Goal: Information Seeking & Learning: Learn about a topic

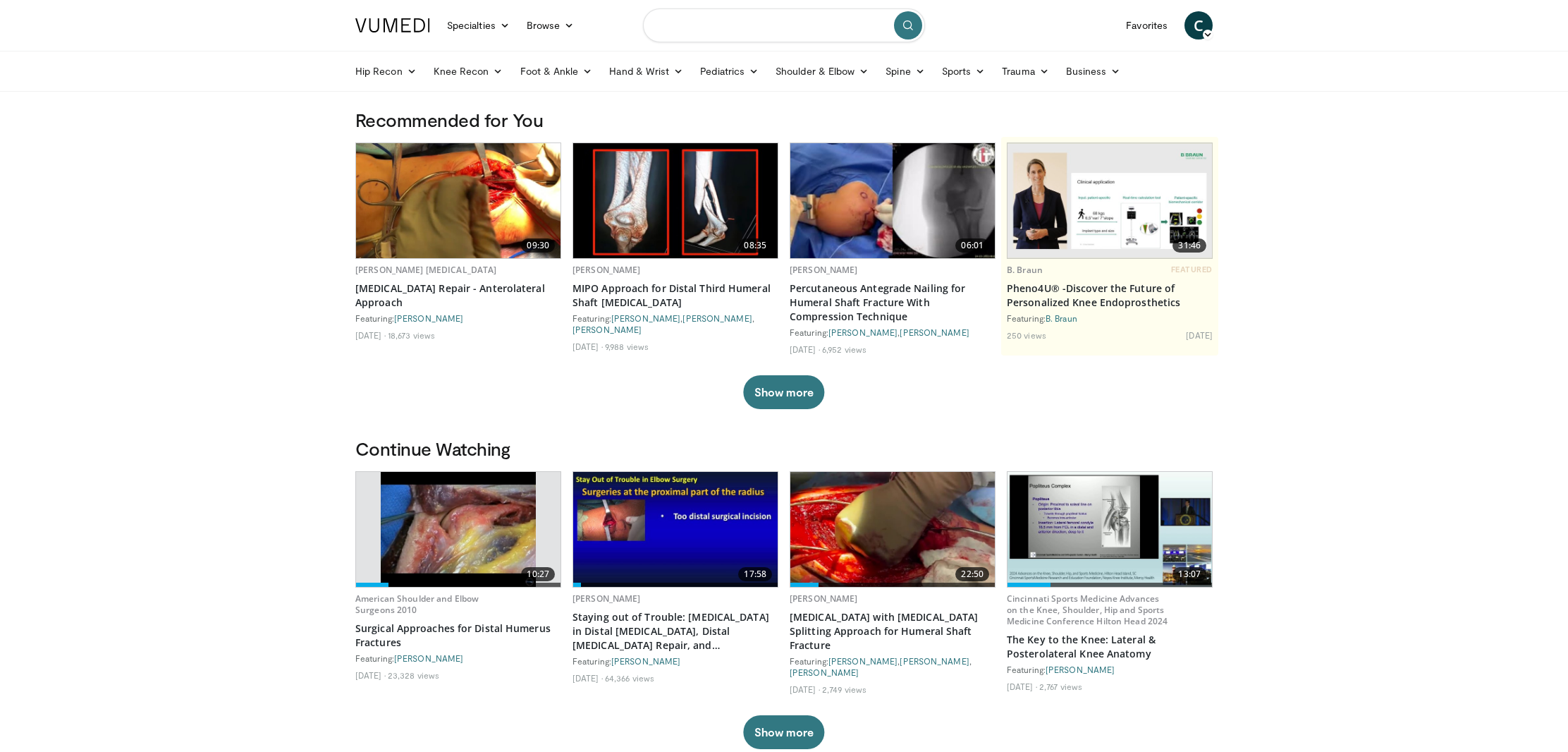
click at [753, 29] on input "Search topics, interventions" at bounding box center [784, 26] width 282 height 34
type input "**********"
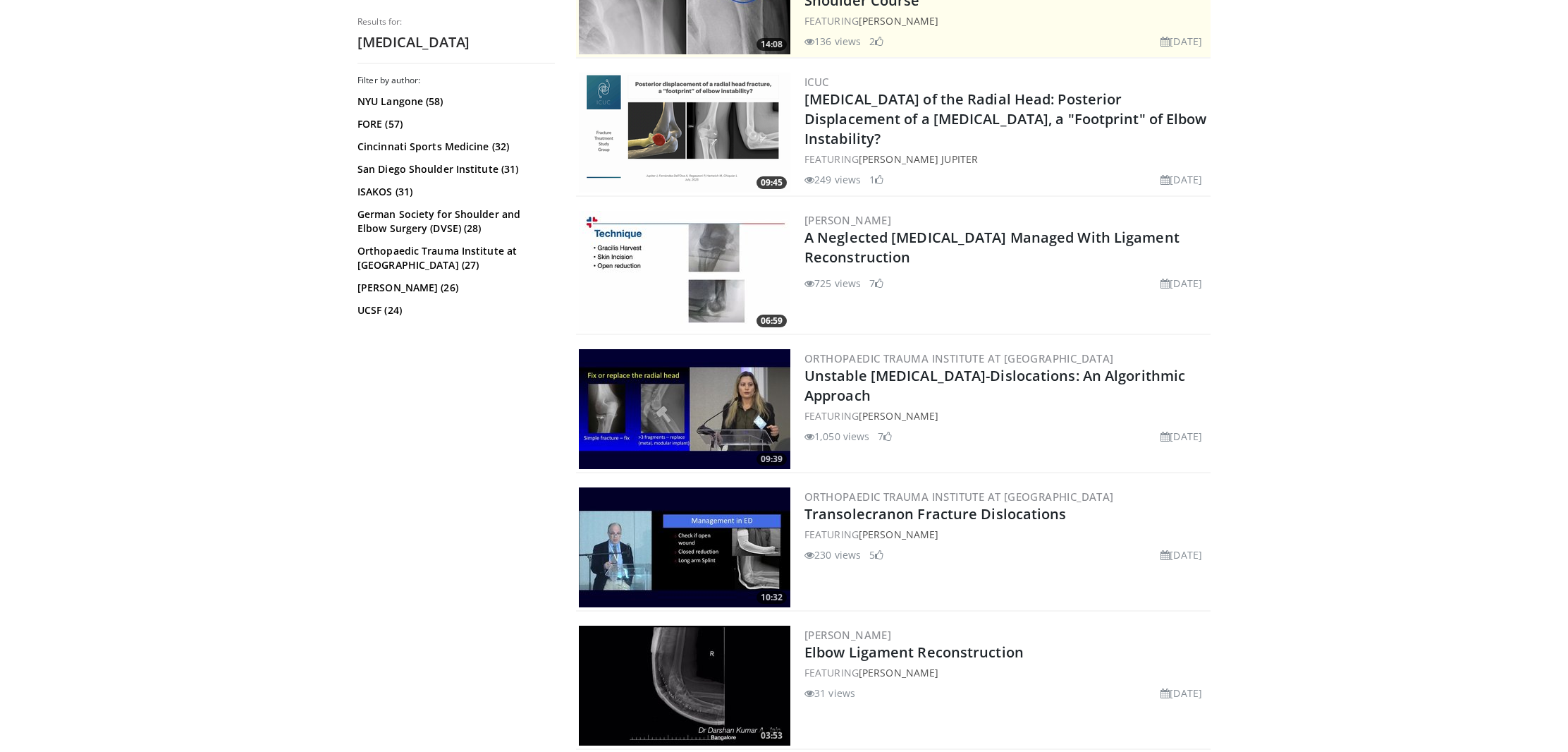
scroll to position [365, 0]
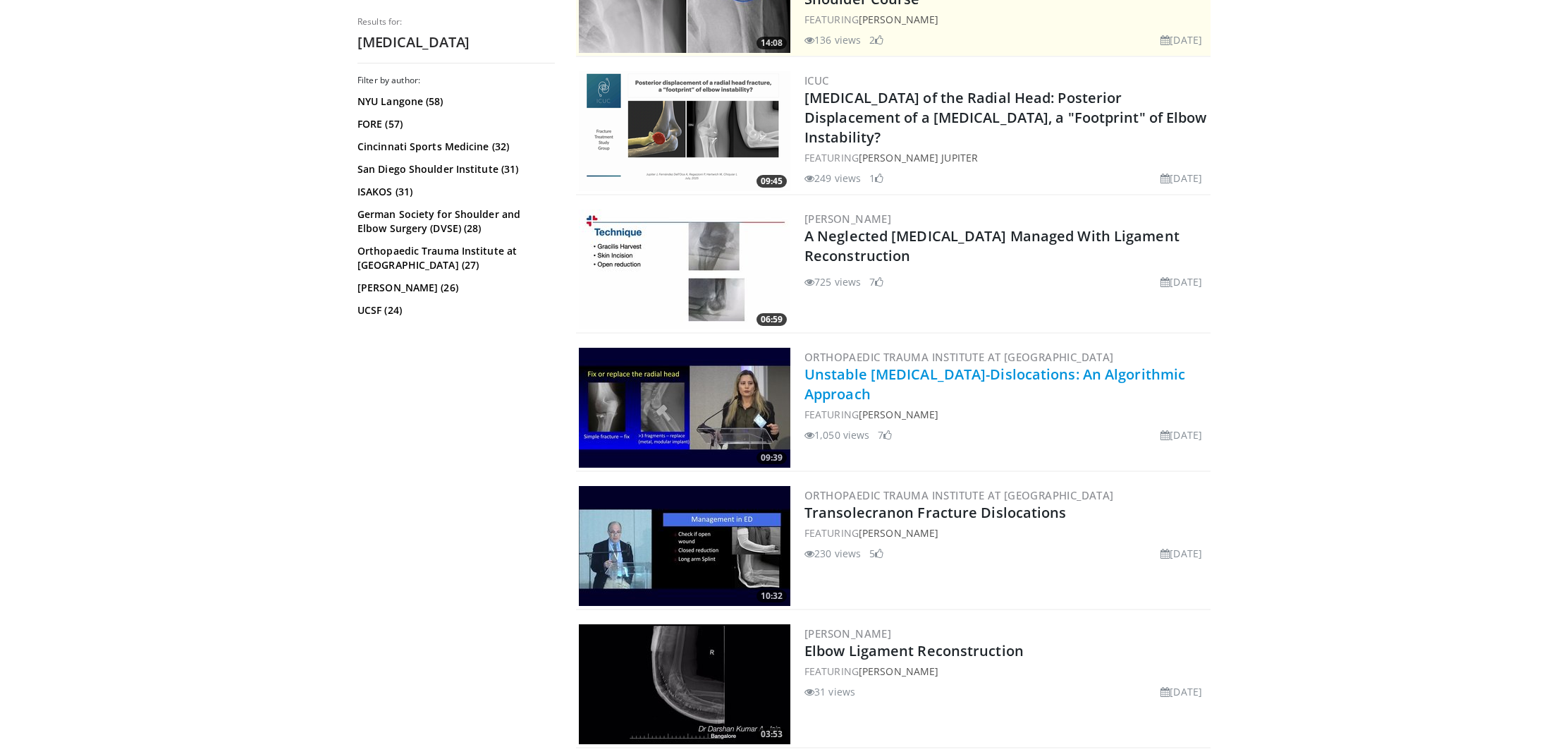
click at [908, 383] on link "Unstable Elbow Fracture-Dislocations: An Algorithmic Approach" at bounding box center [995, 384] width 381 height 39
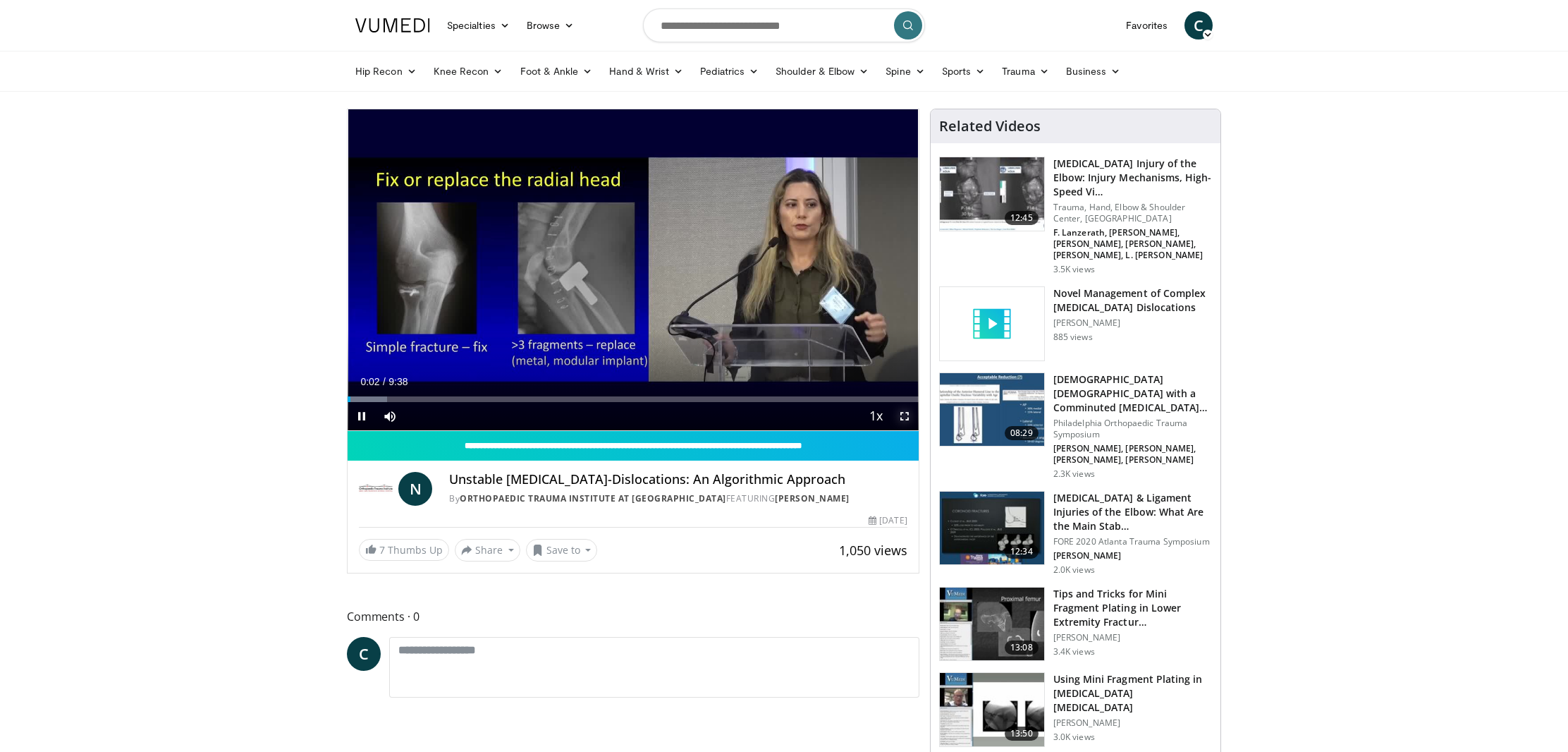
click at [901, 414] on span "Video Player" at bounding box center [905, 416] width 28 height 28
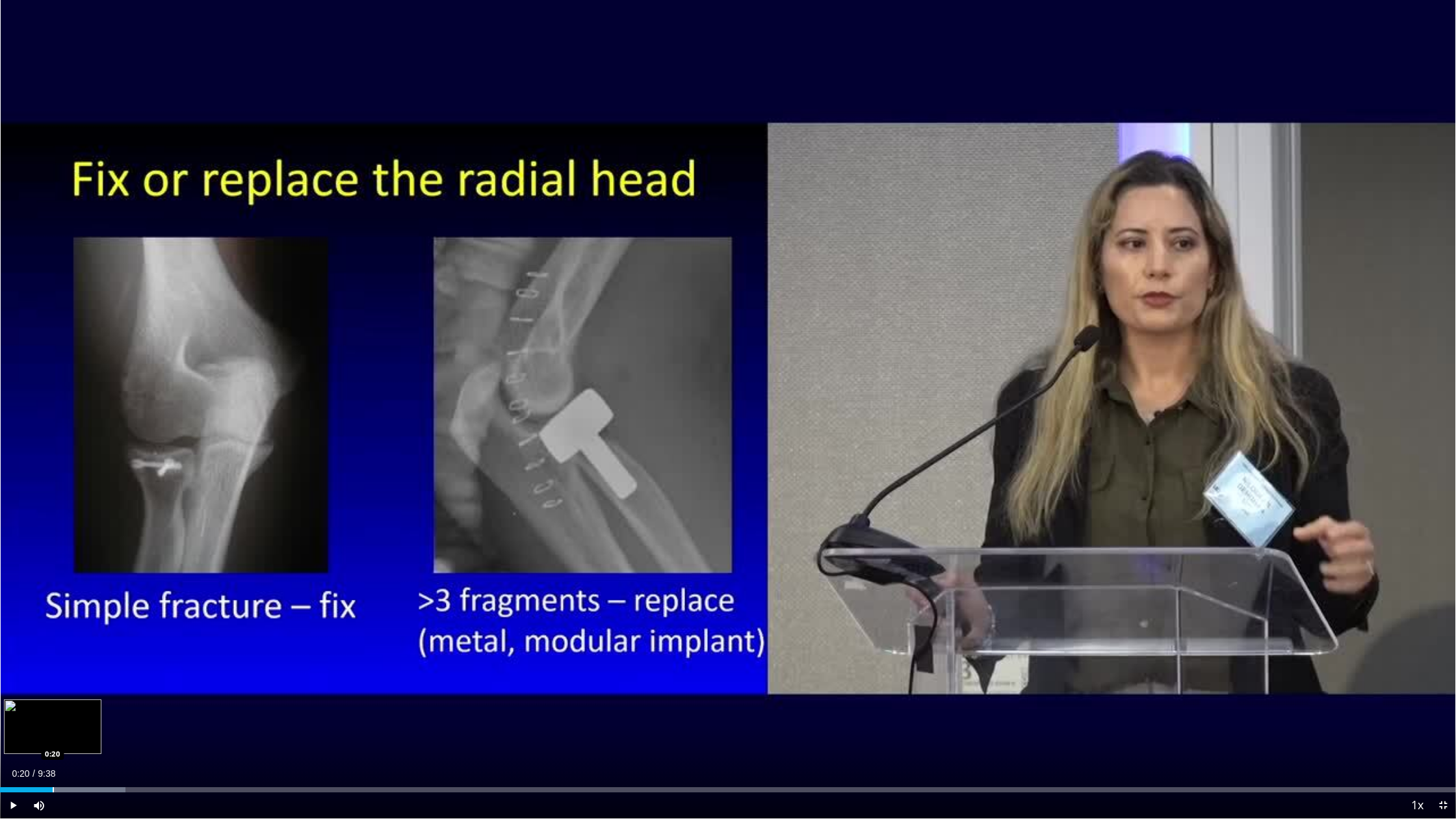
click at [52, 692] on div "Progress Bar" at bounding box center [53, 790] width 2 height 5
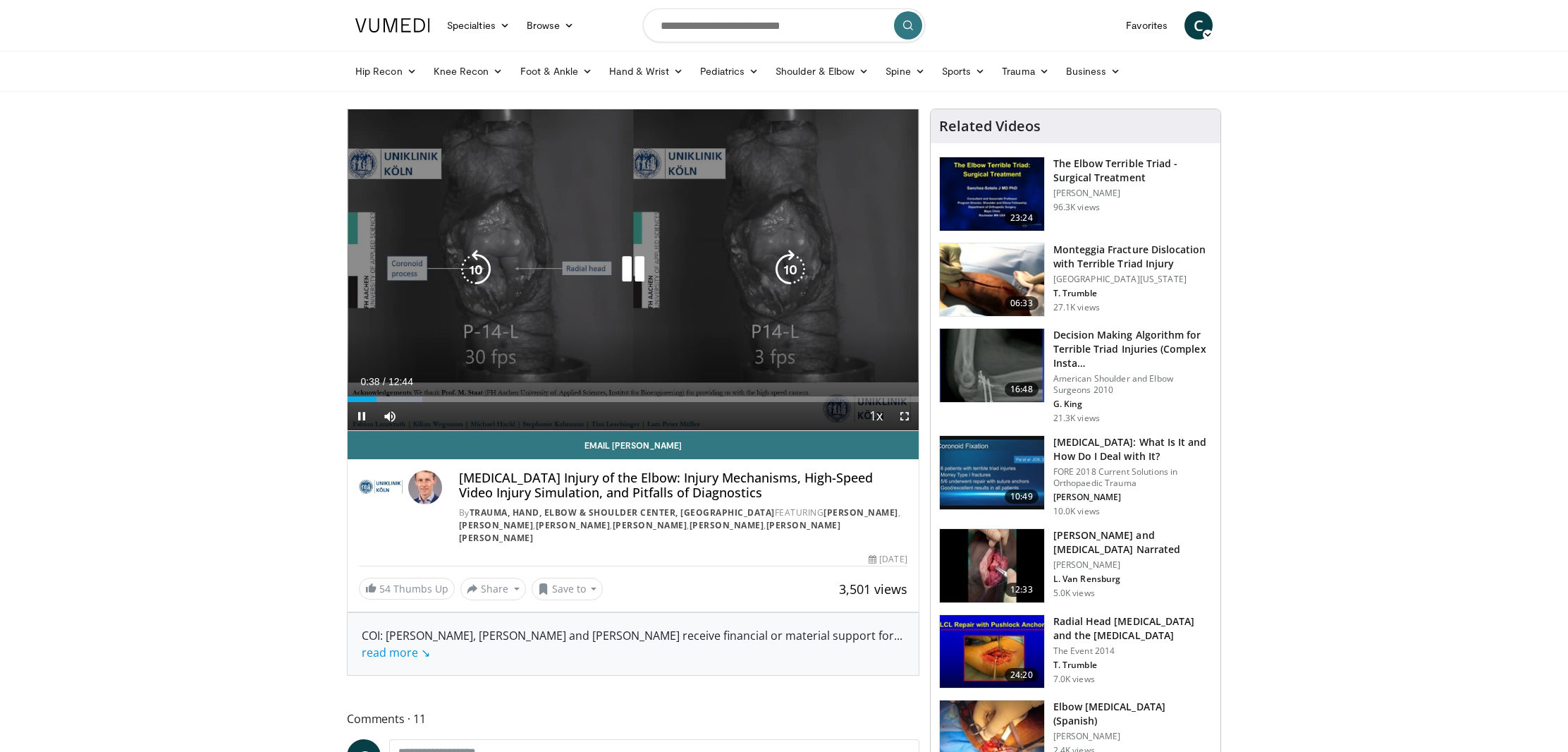
click at [641, 280] on icon "Video Player" at bounding box center [633, 269] width 40 height 40
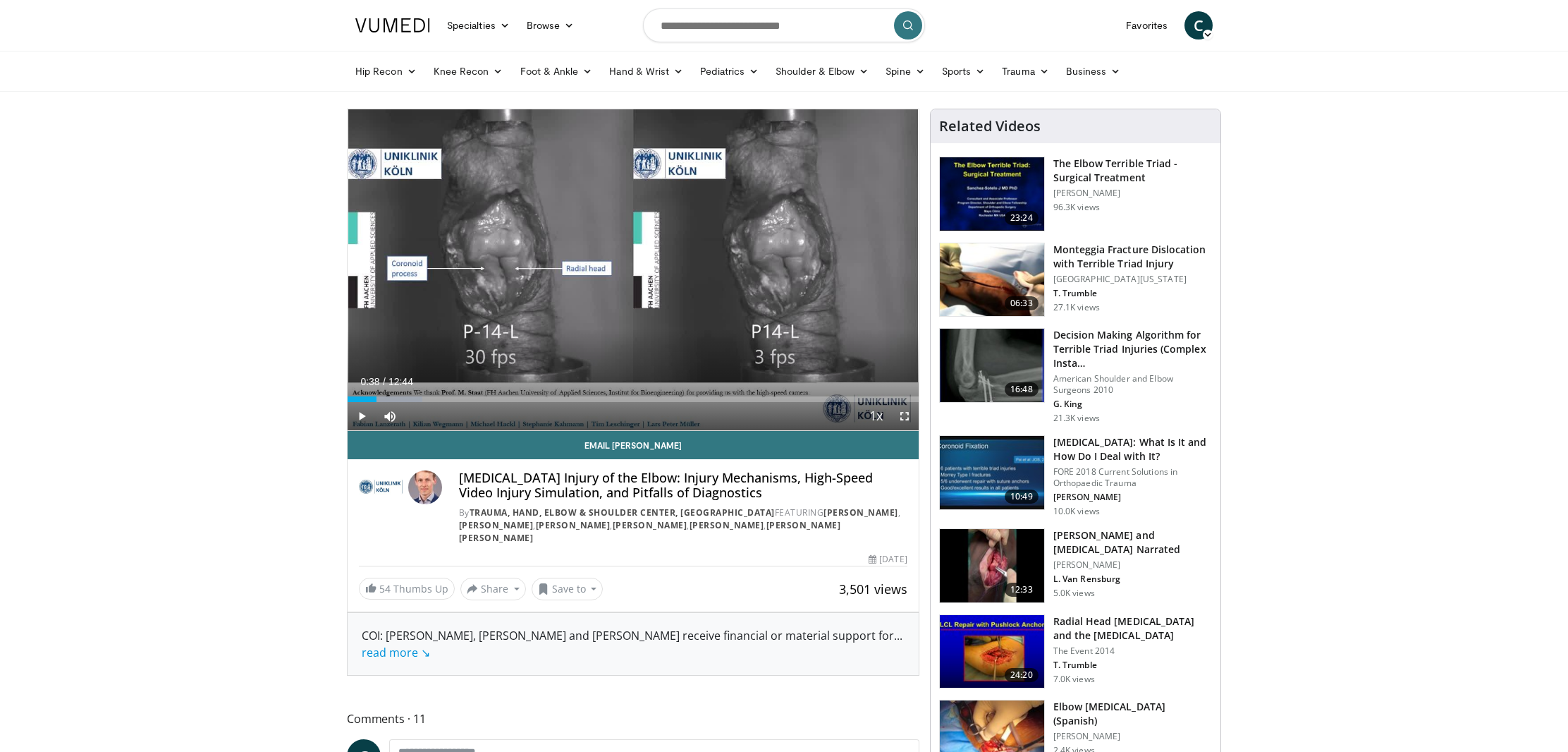
click at [721, 384] on div "Current Time 0:38 / Duration 12:44" at bounding box center [633, 382] width 571 height 12
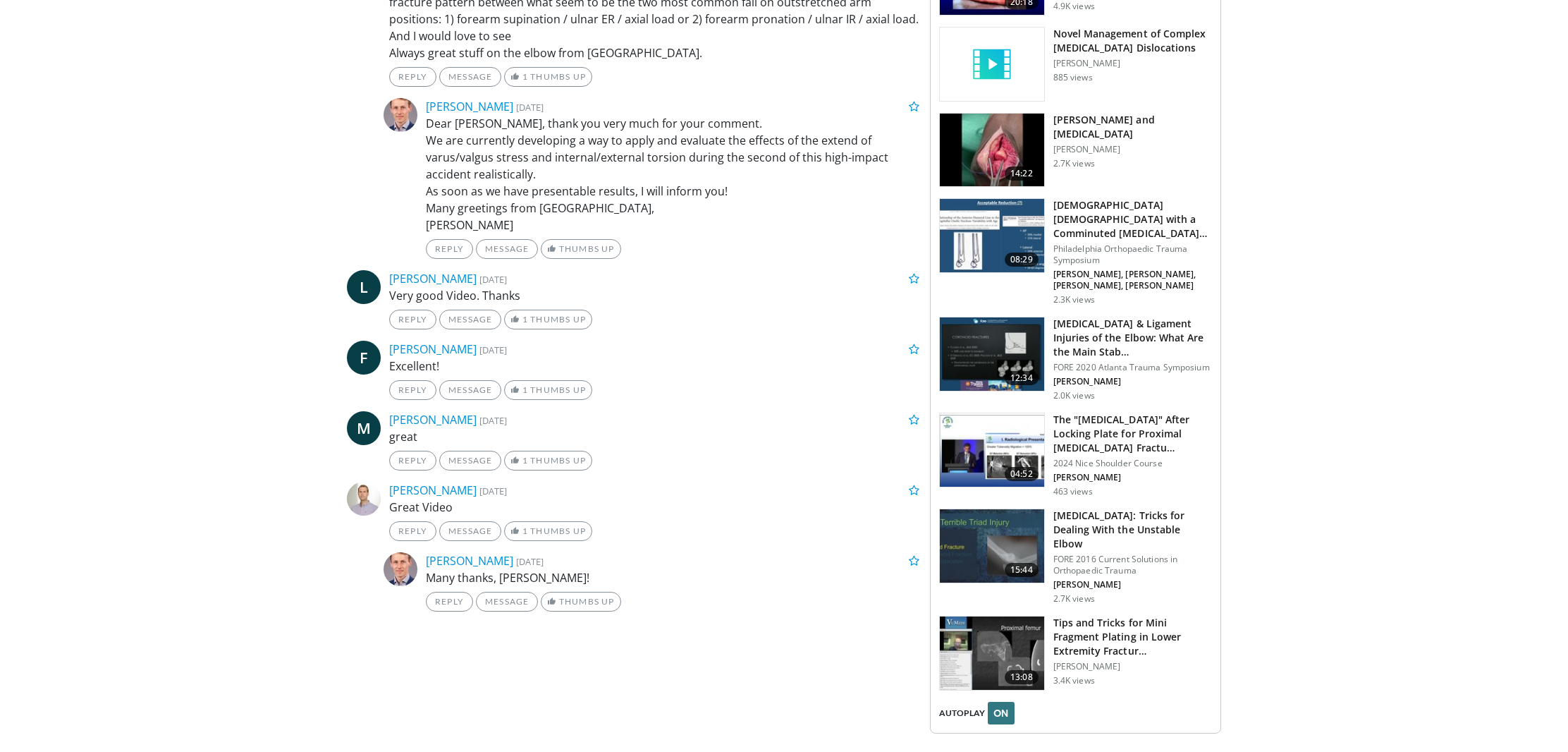
scroll to position [1321, 0]
click at [1003, 532] on img at bounding box center [992, 545] width 104 height 74
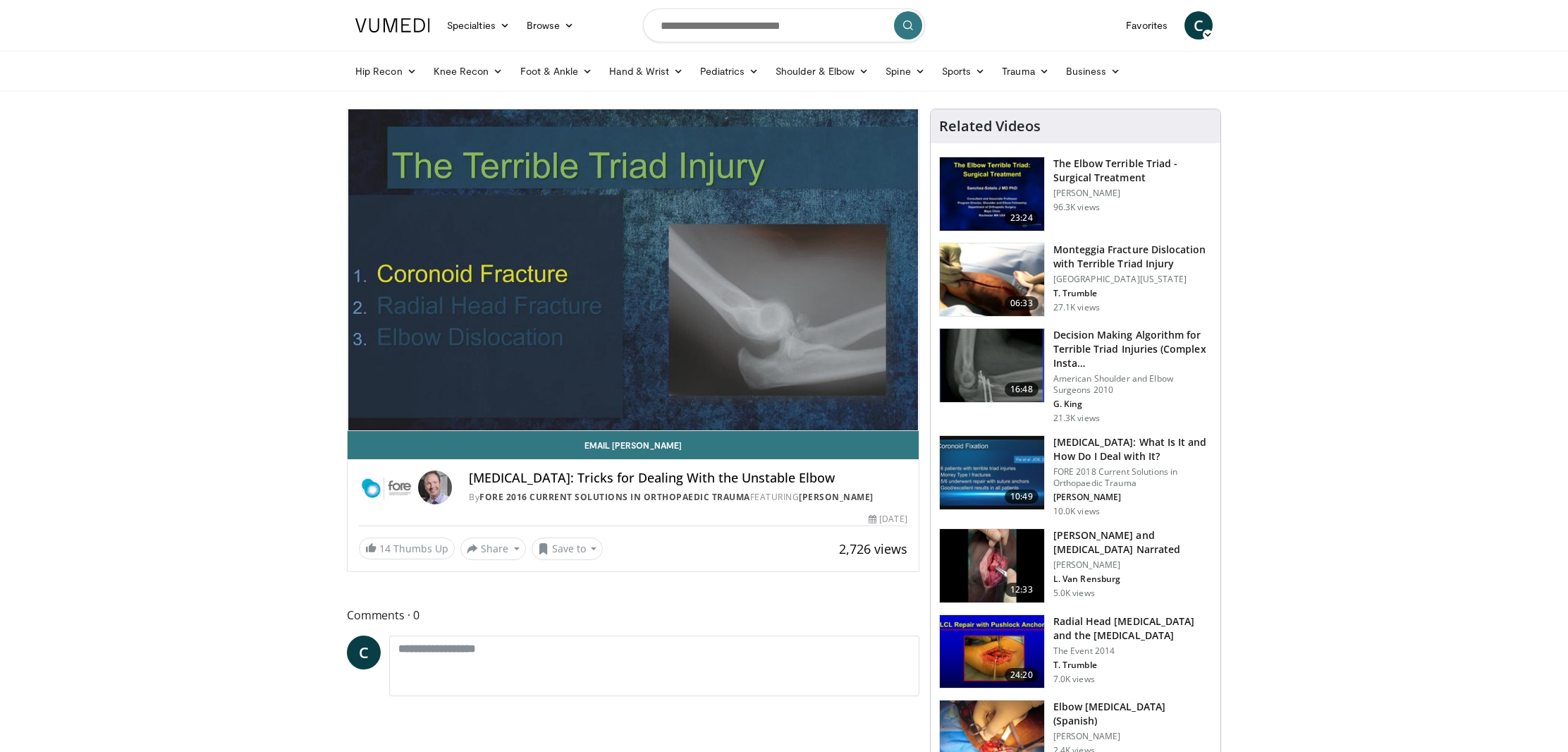
click at [558, 399] on video-js "**********" at bounding box center [633, 269] width 571 height 322
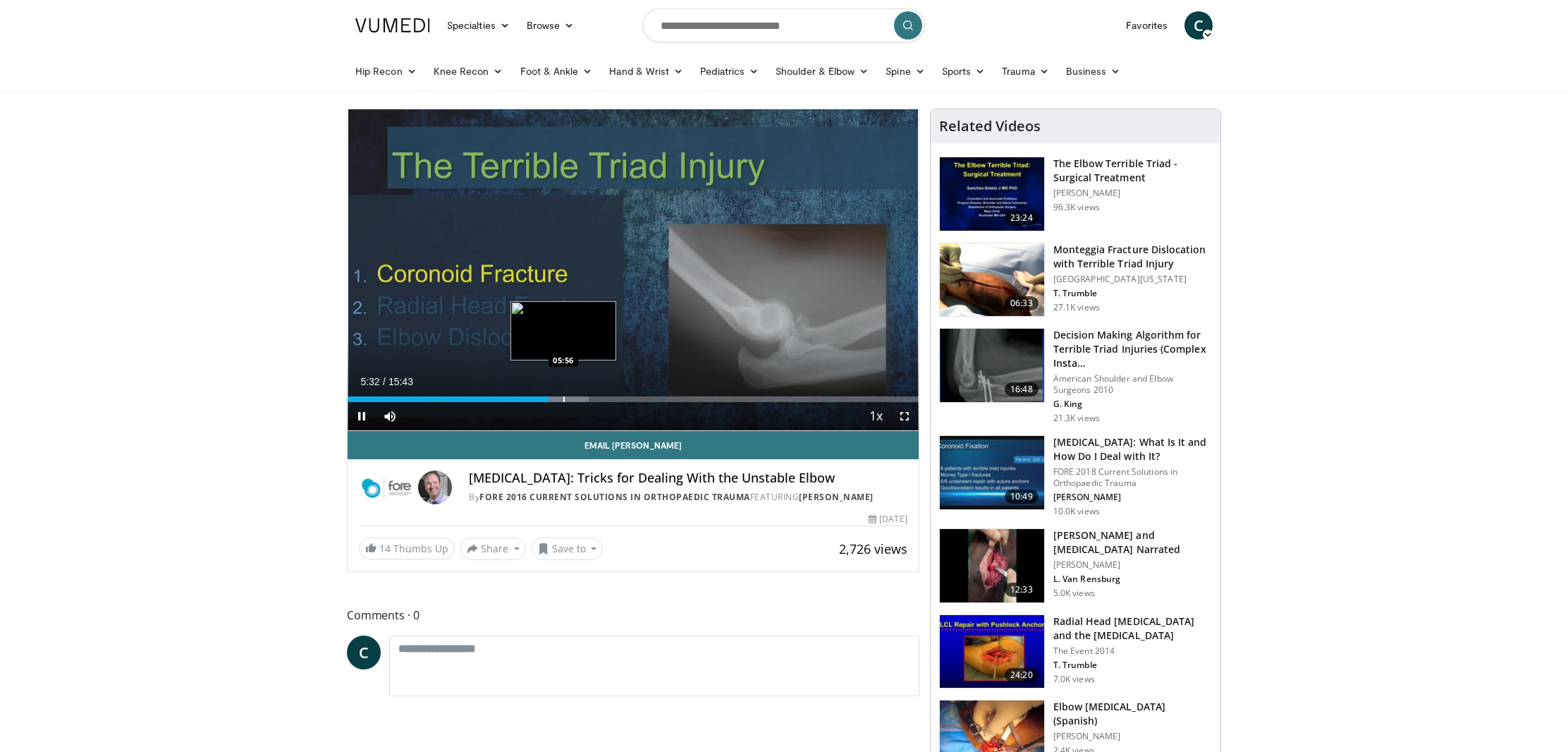
click at [563, 399] on div "Progress Bar" at bounding box center [564, 399] width 2 height 5
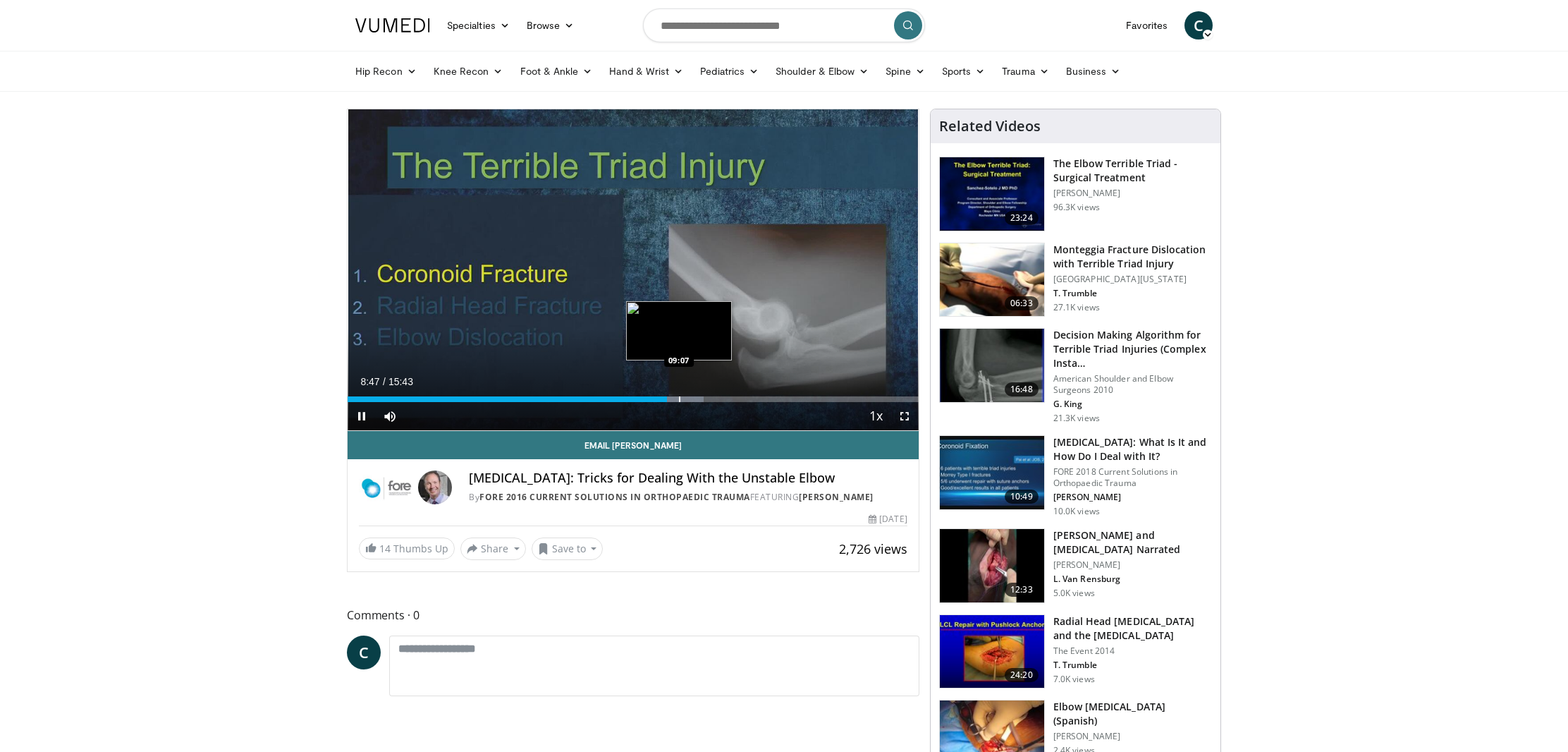
click at [680, 398] on div "Progress Bar" at bounding box center [680, 399] width 2 height 5
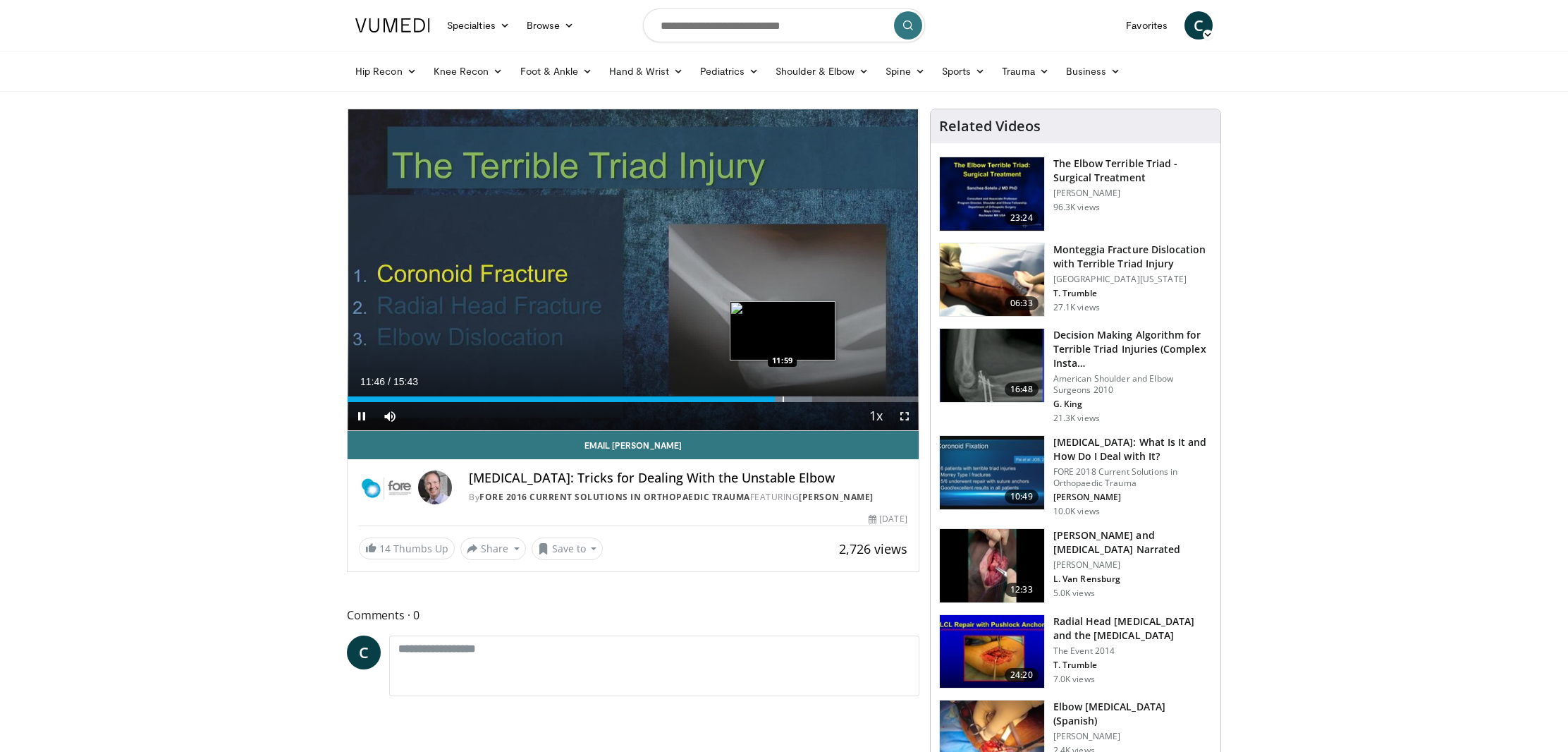
click at [783, 399] on div "Progress Bar" at bounding box center [784, 399] width 2 height 5
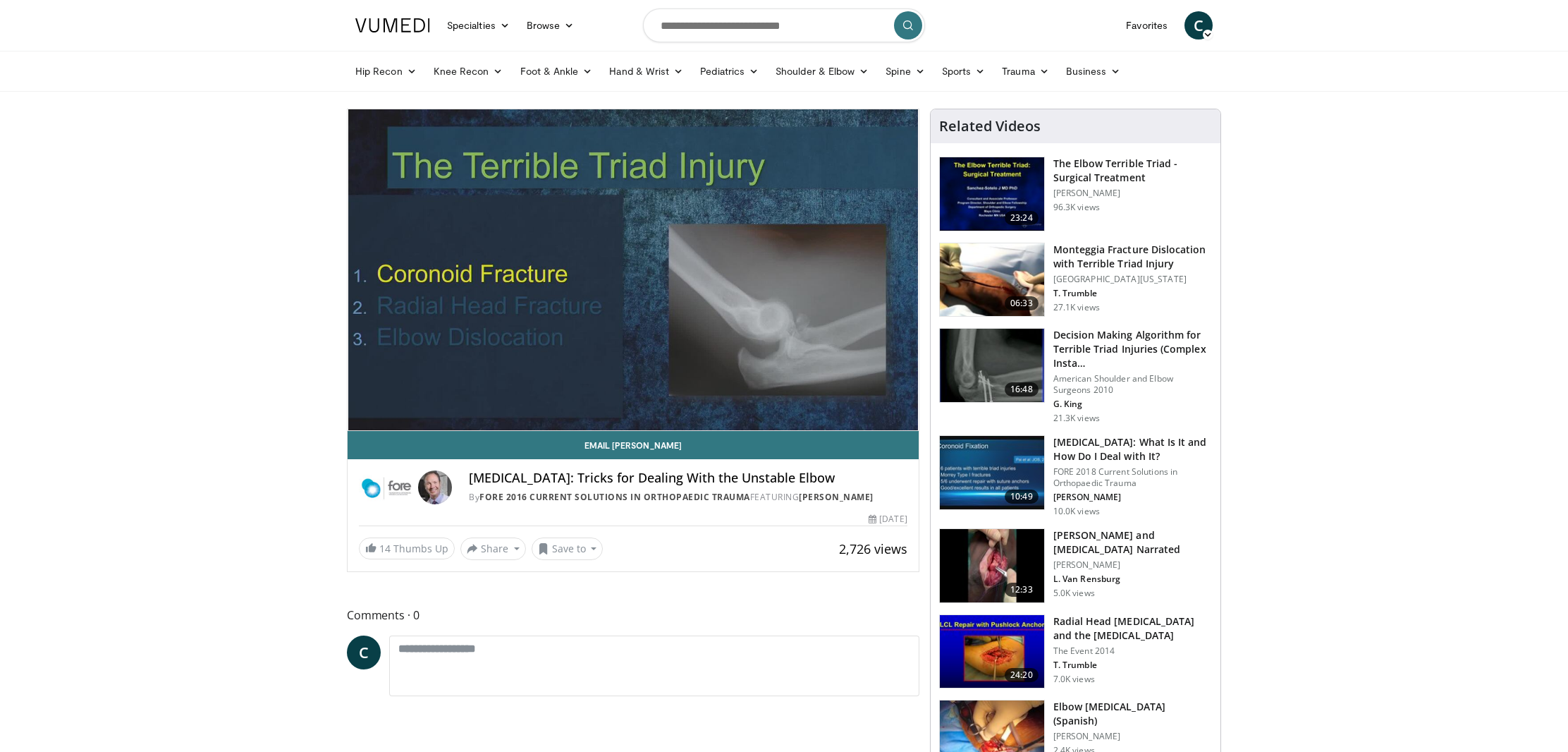
click at [971, 382] on img at bounding box center [992, 365] width 104 height 74
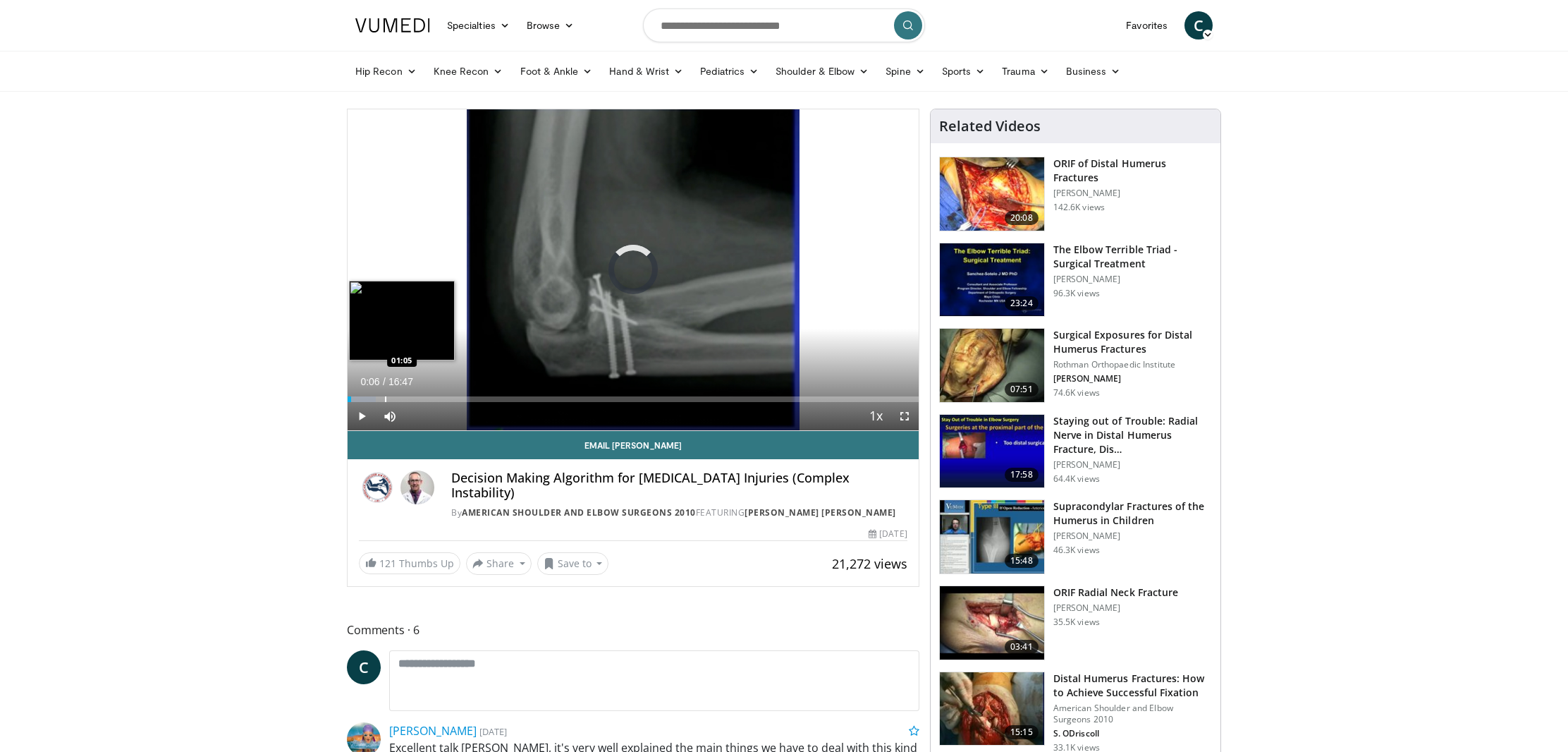
click at [385, 396] on div "Progress Bar" at bounding box center [386, 399] width 2 height 5
click at [398, 398] on video-js "**********" at bounding box center [633, 269] width 571 height 322
click at [408, 399] on div "Progress Bar" at bounding box center [409, 399] width 2 height 5
click at [424, 399] on div "Progress Bar" at bounding box center [425, 399] width 2 height 5
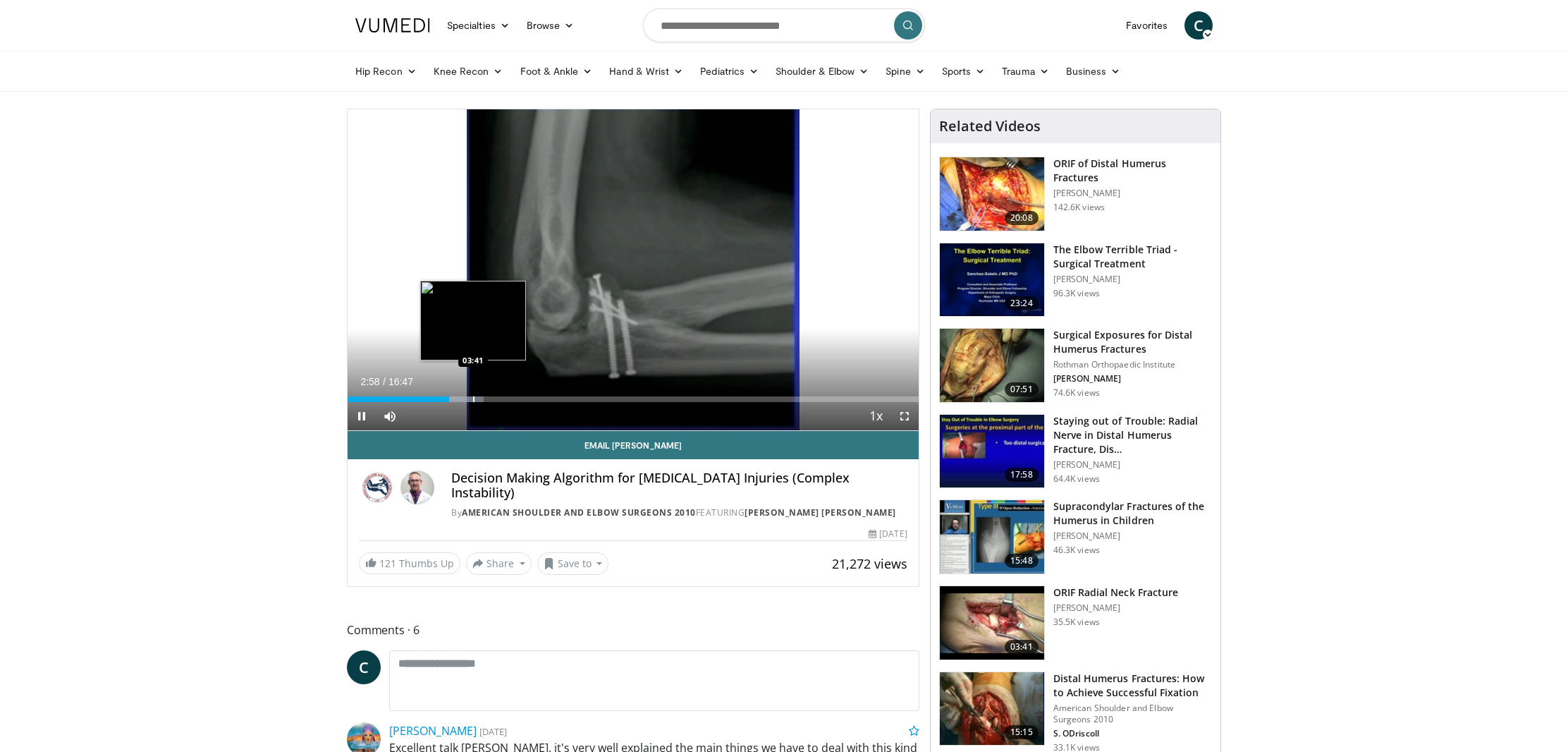
click at [473, 399] on div "Progress Bar" at bounding box center [474, 399] width 2 height 5
click at [510, 398] on div "Progress Bar" at bounding box center [511, 399] width 2 height 5
click at [532, 400] on div "Progress Bar" at bounding box center [533, 399] width 2 height 5
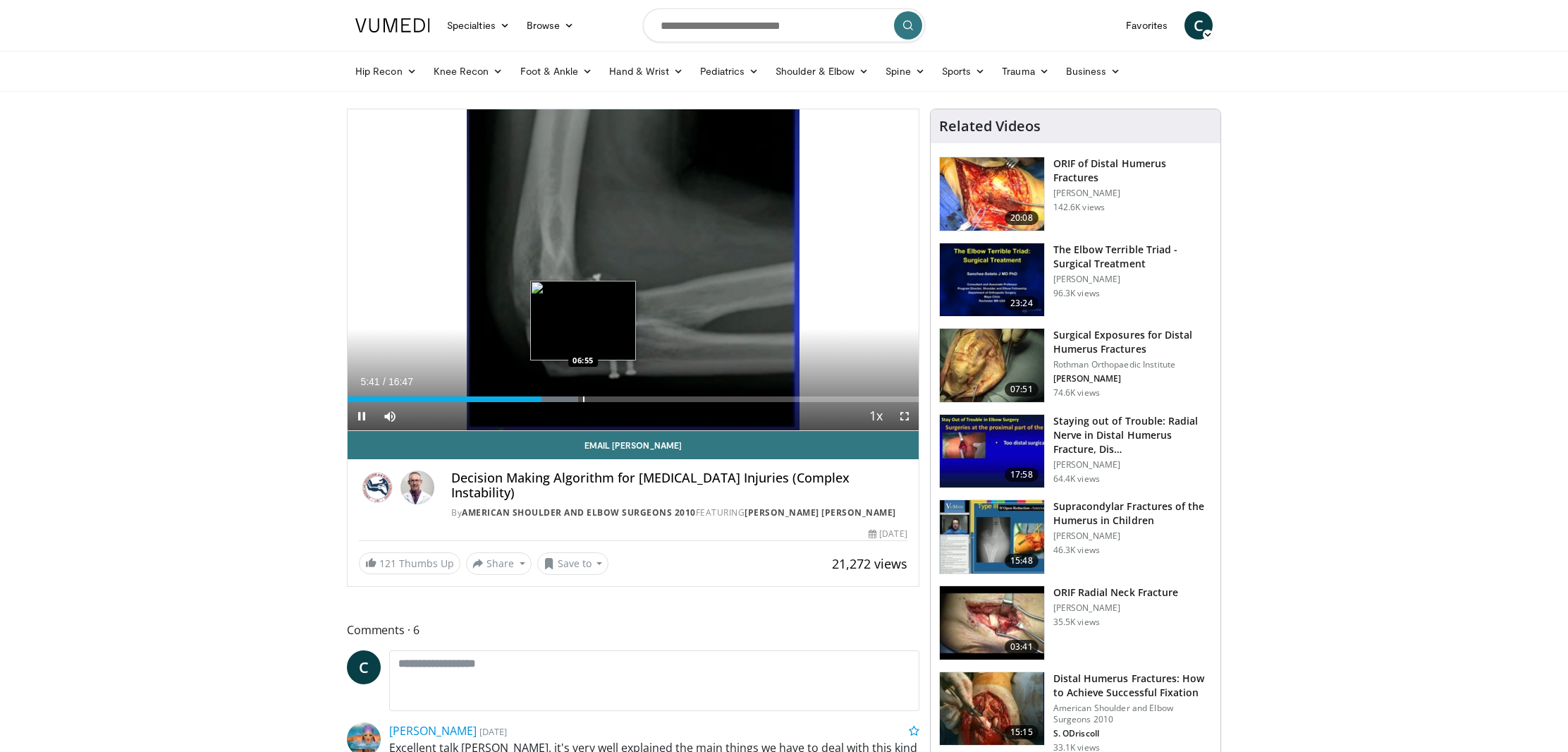
click at [583, 396] on div "Progress Bar" at bounding box center [583, 399] width 2 height 5
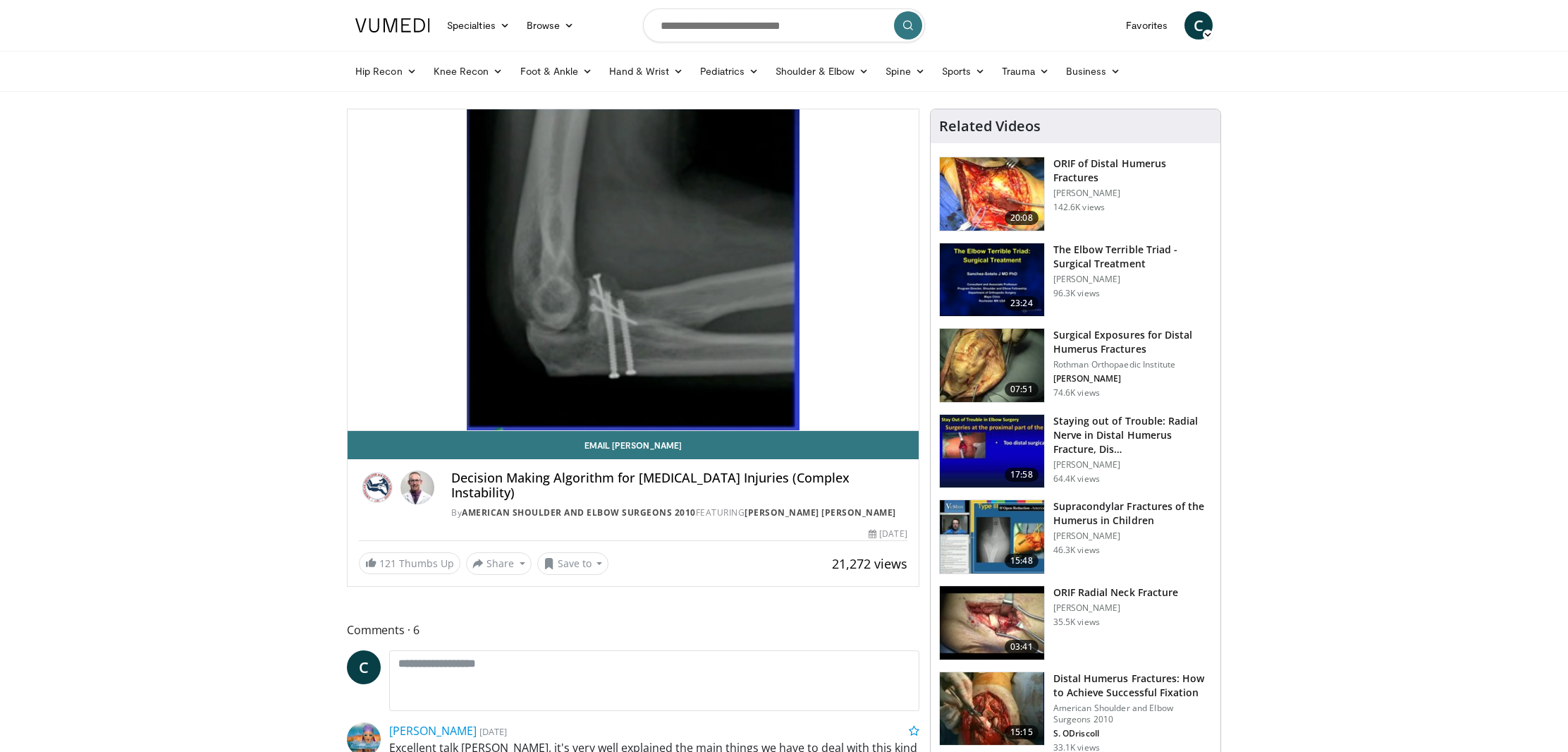
click at [653, 395] on div "10 seconds Tap to unmute" at bounding box center [633, 269] width 571 height 321
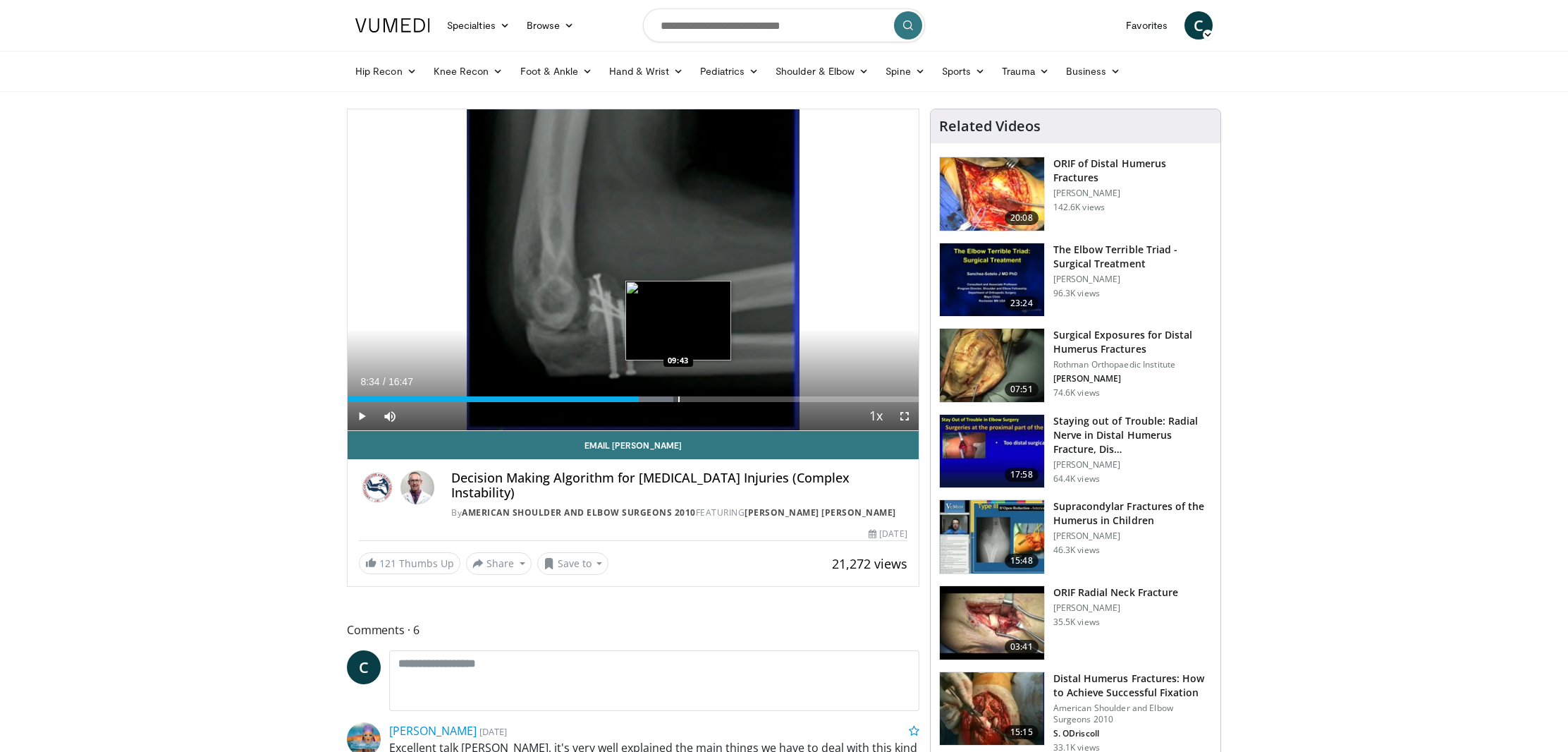
click at [678, 397] on div "Progress Bar" at bounding box center [679, 399] width 2 height 5
